Goal: Navigation & Orientation: Find specific page/section

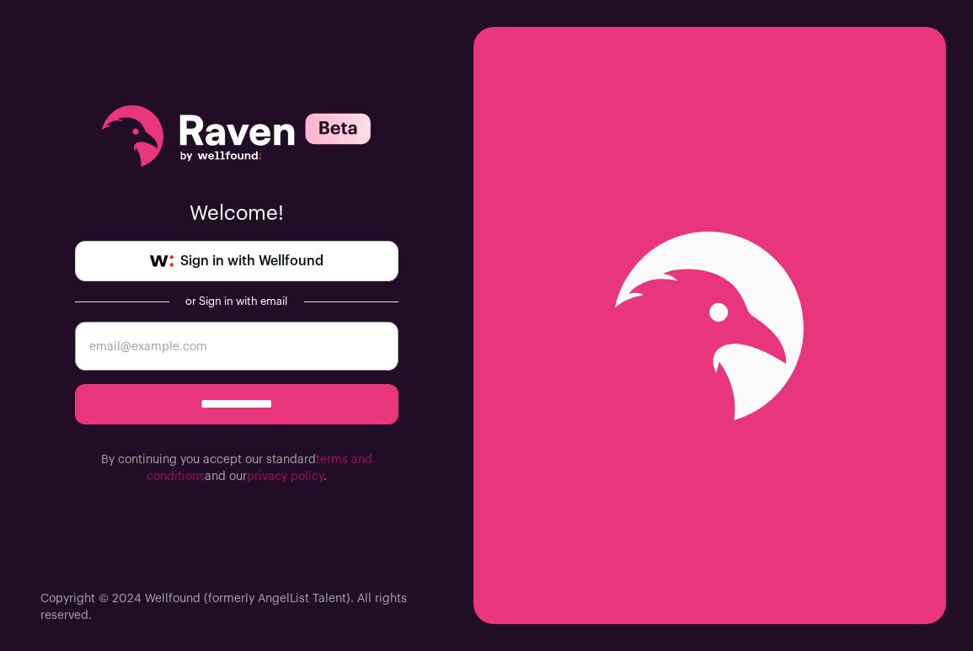
click at [292, 255] on span "Sign in with Wellfound" at bounding box center [251, 261] width 143 height 20
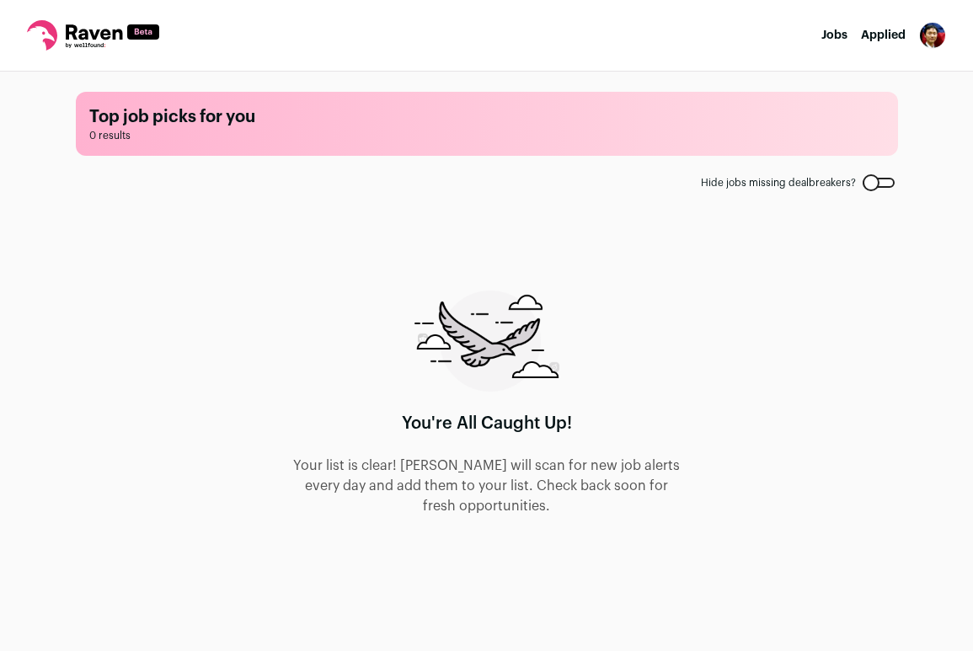
click at [898, 32] on link "Applied" at bounding box center [883, 35] width 45 height 12
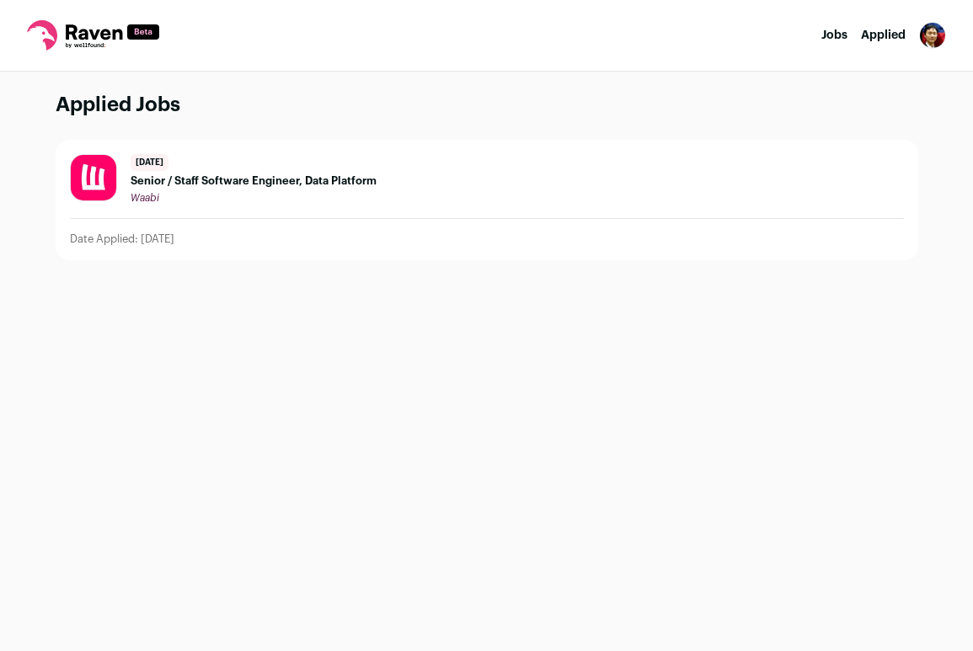
click at [922, 38] on img "Open dropdown" at bounding box center [932, 35] width 27 height 27
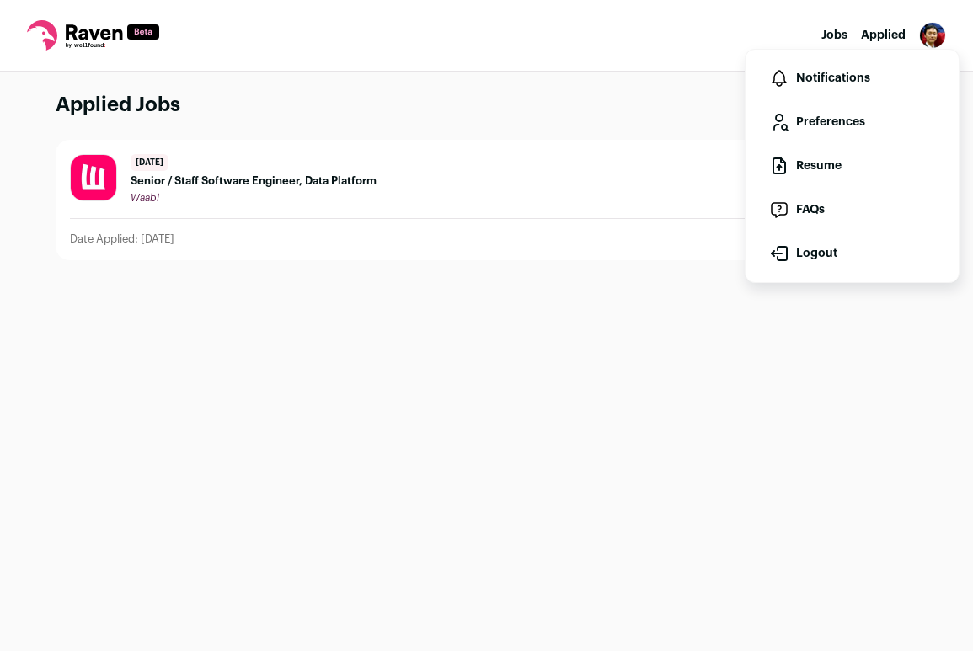
click at [837, 33] on link "Jobs" at bounding box center [834, 35] width 26 height 12
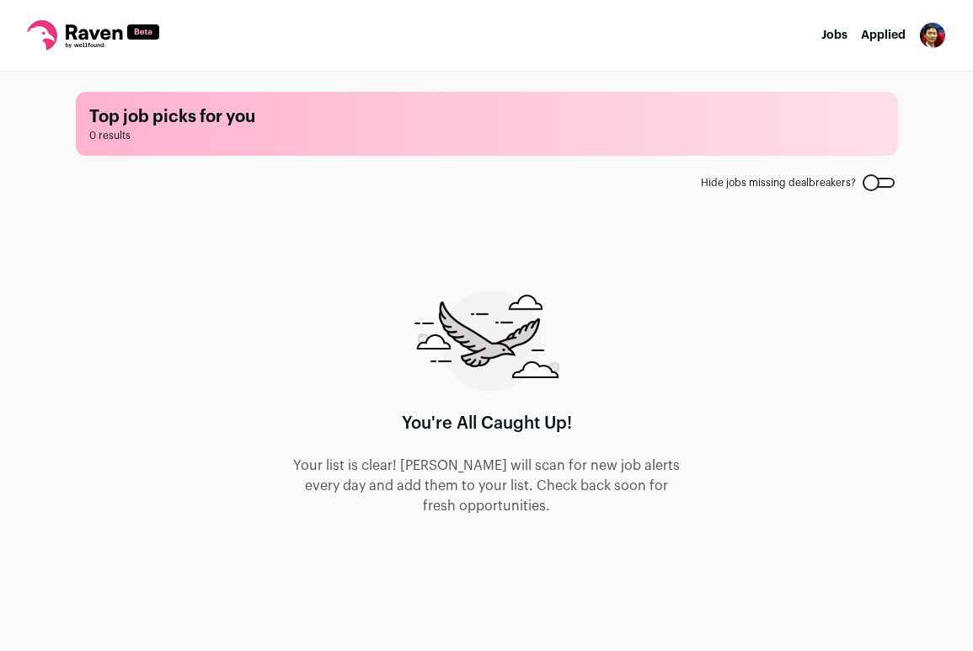
click at [78, 40] on icon at bounding box center [93, 35] width 132 height 30
click at [84, 32] on icon at bounding box center [93, 35] width 132 height 30
click at [933, 45] on img "Open dropdown" at bounding box center [932, 35] width 27 height 27
